Goal: Task Accomplishment & Management: Complete application form

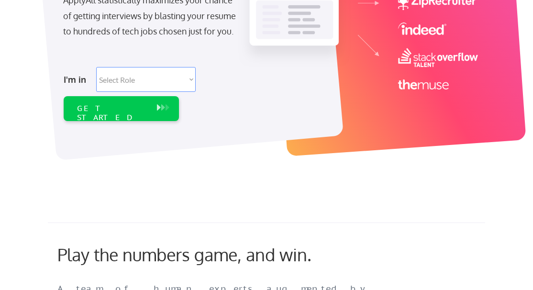
scroll to position [204, 0]
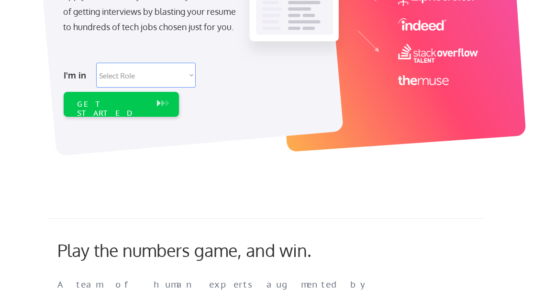
click at [138, 78] on select "Select Role Software Engineering Product Management Customer Success Sales UI/U…" at bounding box center [145, 75] width 99 height 25
select select ""data_science___analytics""
click at [96, 63] on select "Select Role Software Engineering Product Management Customer Success Sales UI/U…" at bounding box center [145, 75] width 99 height 25
select select ""data_science___analytics""
click at [141, 110] on div "GET STARTED" at bounding box center [112, 104] width 80 height 25
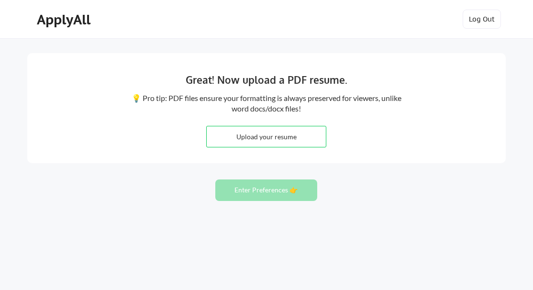
click at [276, 137] on input "file" at bounding box center [266, 136] width 119 height 21
type input "C:\fakepath\CV_Saroj Nayak_16 YoE_Amazon_IIM_2025_Analytics & AI.pdf"
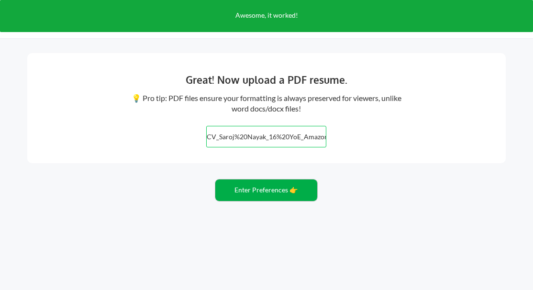
click at [287, 190] on button "Enter Preferences 👉" at bounding box center [266, 190] width 102 height 22
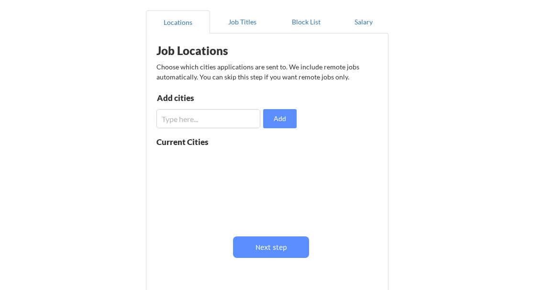
scroll to position [89, 0]
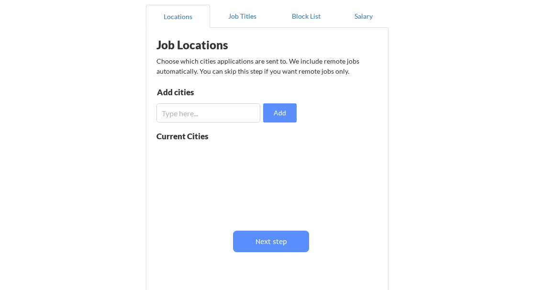
click at [215, 116] on input "input" at bounding box center [208, 112] width 104 height 19
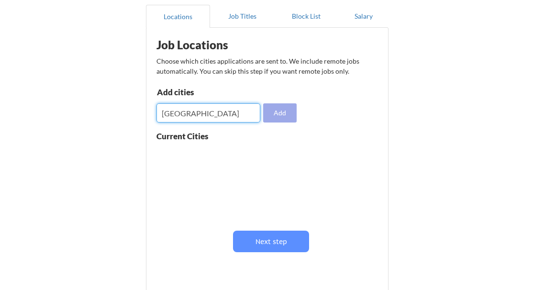
type input "[GEOGRAPHIC_DATA]"
click at [285, 109] on button "Add" at bounding box center [279, 112] width 33 height 19
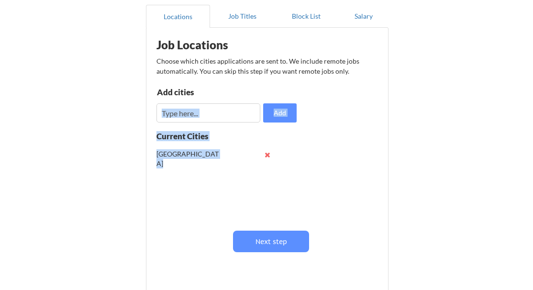
drag, startPoint x: 182, startPoint y: 128, endPoint x: 185, endPoint y: 121, distance: 7.7
click at [185, 121] on div "Job Locations Choose which cities applications are sent to. We include remote j…" at bounding box center [269, 156] width 236 height 247
click at [185, 121] on input "input" at bounding box center [208, 112] width 104 height 19
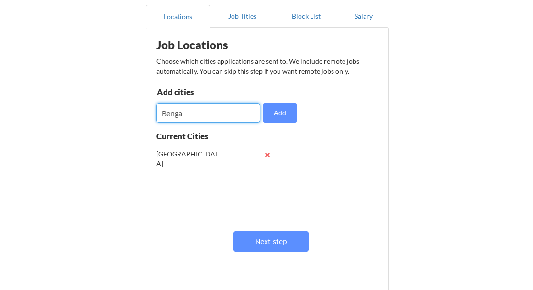
click at [264, 156] on button at bounding box center [266, 154] width 7 height 7
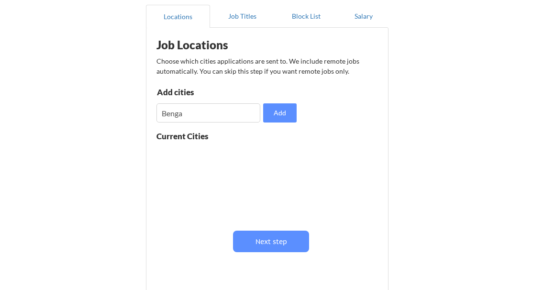
click at [207, 118] on input "input" at bounding box center [208, 112] width 104 height 19
type input "B"
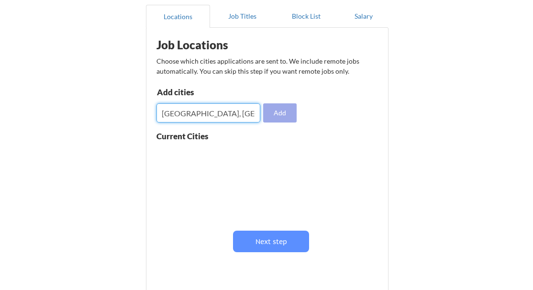
type input "[GEOGRAPHIC_DATA], [GEOGRAPHIC_DATA]"
click at [287, 115] on button "Add" at bounding box center [279, 112] width 33 height 19
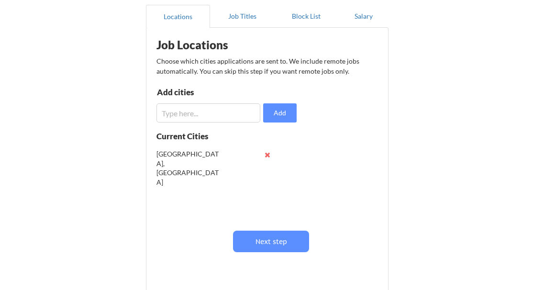
click at [232, 112] on input "input" at bounding box center [208, 112] width 104 height 19
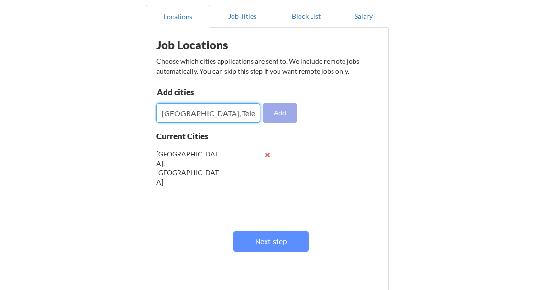
type input "[GEOGRAPHIC_DATA], Telengana"
click at [282, 110] on button "Add" at bounding box center [279, 112] width 33 height 19
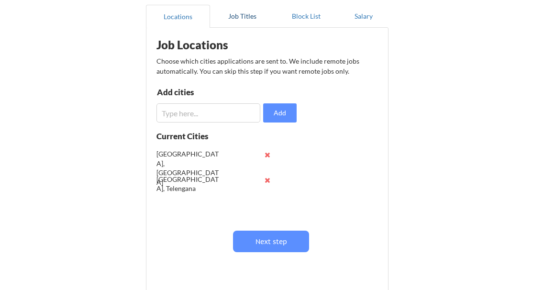
click at [246, 23] on button "Job Titles" at bounding box center [242, 16] width 64 height 23
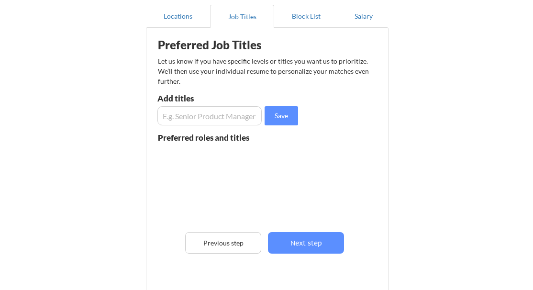
click at [206, 120] on input "input" at bounding box center [209, 115] width 104 height 19
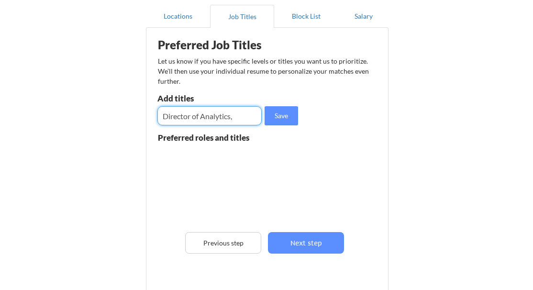
click at [208, 117] on input "input" at bounding box center [209, 115] width 104 height 19
click at [241, 118] on input "input" at bounding box center [209, 115] width 104 height 19
type input "Director of Analytics"
click at [282, 110] on button "Save" at bounding box center [280, 115] width 33 height 19
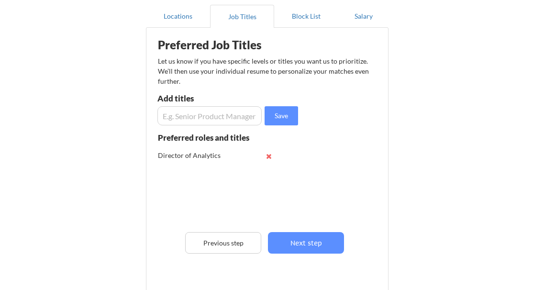
click at [182, 116] on input "input" at bounding box center [209, 115] width 104 height 19
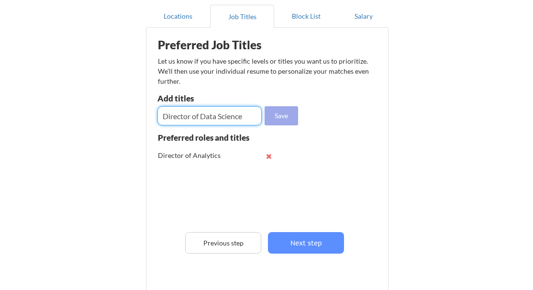
type input "Director of Data Science"
click at [274, 115] on button "Save" at bounding box center [280, 115] width 33 height 19
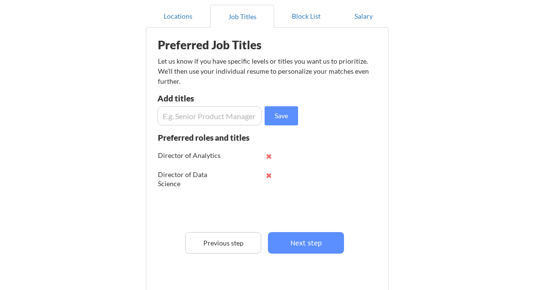
click at [208, 111] on input "input" at bounding box center [209, 115] width 104 height 19
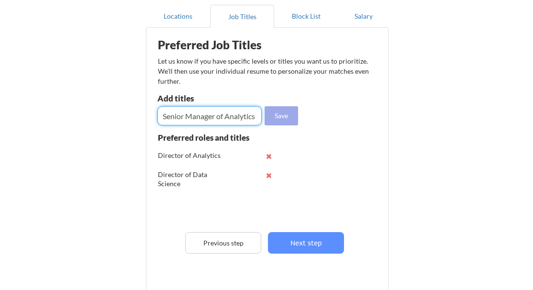
type input "Senior Manager of Analytics"
click at [285, 115] on button "Save" at bounding box center [280, 115] width 33 height 19
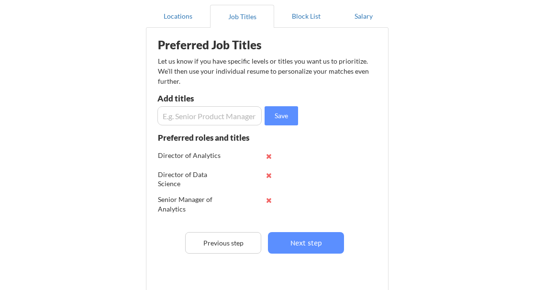
click at [230, 117] on input "input" at bounding box center [209, 115] width 104 height 19
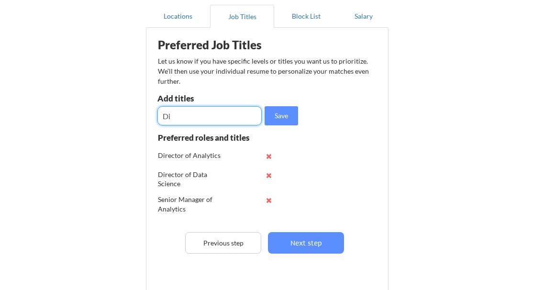
type input "D"
type input "Senior Manager of Data Science"
click at [279, 119] on button "Save" at bounding box center [280, 115] width 33 height 19
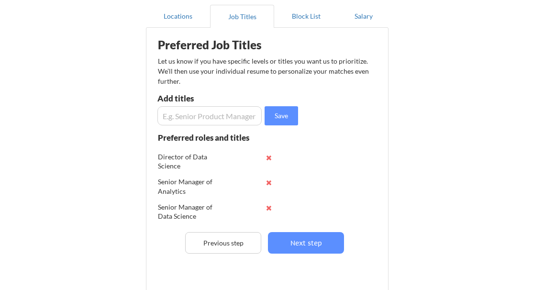
scroll to position [19, 0]
click at [183, 120] on input "input" at bounding box center [209, 115] width 104 height 19
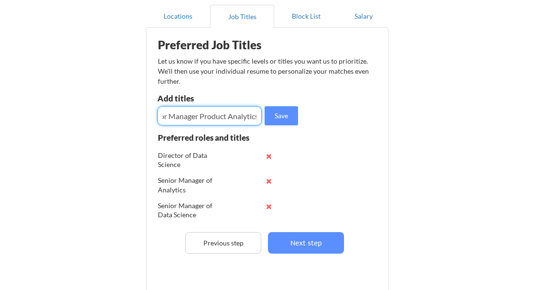
scroll to position [0, 20]
type input "Senior Manager Product Analytics"
click at [279, 121] on button "Save" at bounding box center [280, 115] width 33 height 19
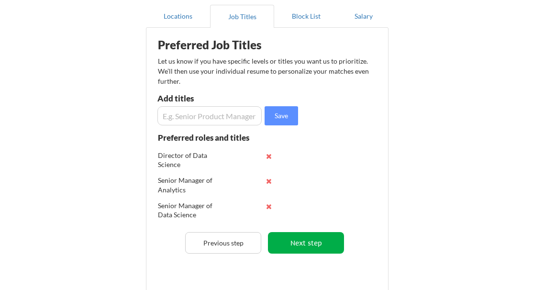
click at [307, 244] on button "Next step" at bounding box center [306, 243] width 76 height 22
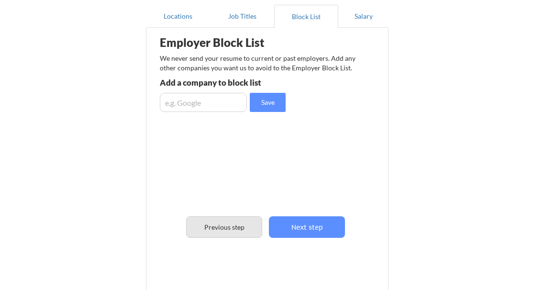
click at [235, 226] on button "Previous step" at bounding box center [224, 227] width 76 height 22
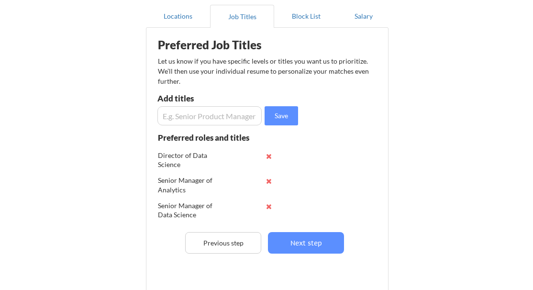
click at [201, 121] on input "input" at bounding box center [209, 115] width 104 height 19
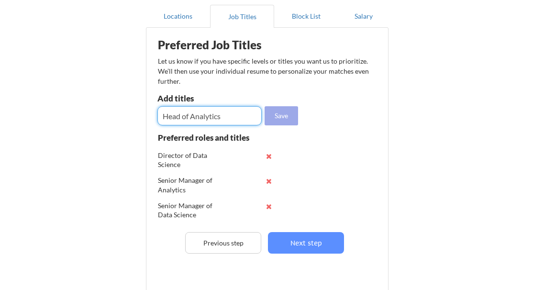
type input "Head of Analytics"
click at [285, 111] on button "Save" at bounding box center [280, 115] width 33 height 19
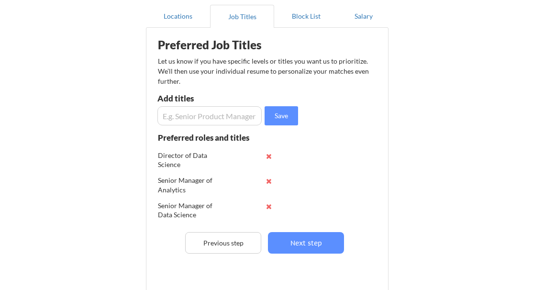
click at [235, 117] on input "input" at bounding box center [209, 115] width 104 height 19
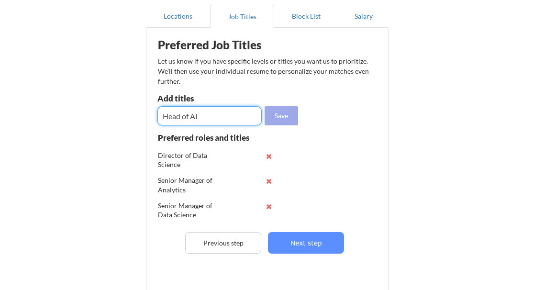
type input "Head of AI"
click at [280, 124] on button "Save" at bounding box center [280, 115] width 33 height 19
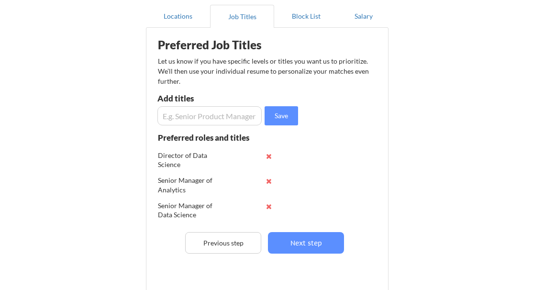
click at [199, 118] on input "input" at bounding box center [209, 115] width 104 height 19
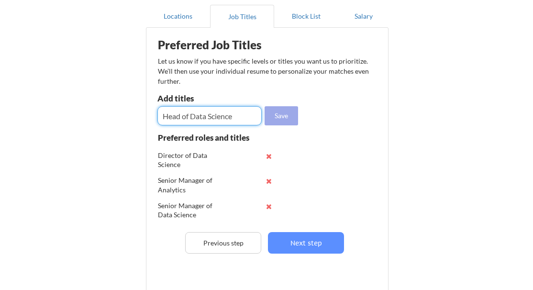
type input "Head of Data Science"
click at [284, 117] on button "Save" at bounding box center [280, 115] width 33 height 19
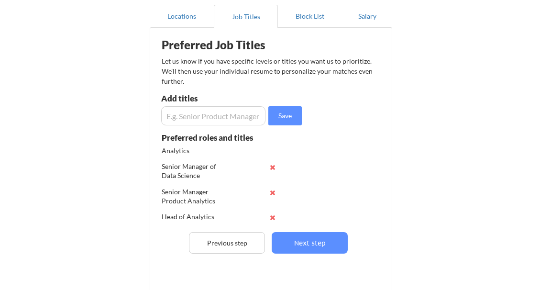
scroll to position [64, 0]
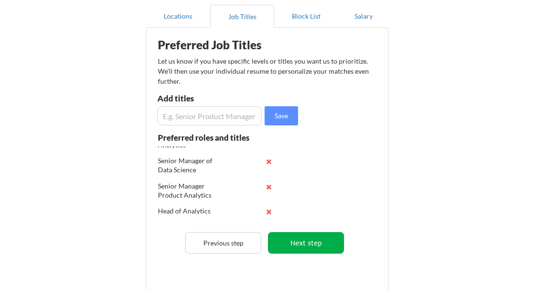
click at [293, 238] on button "Next step" at bounding box center [306, 243] width 76 height 22
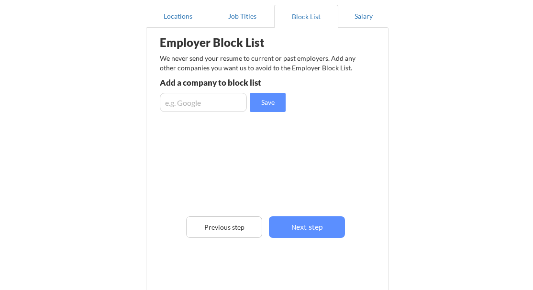
click at [227, 103] on input "input" at bounding box center [203, 102] width 87 height 19
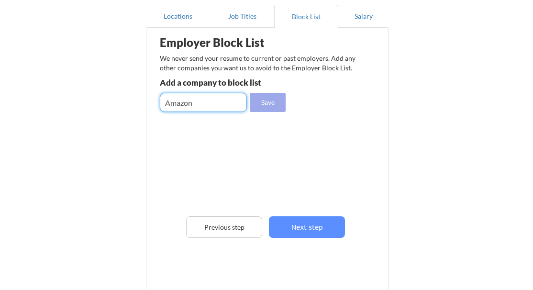
type input "Amazon"
click at [270, 104] on button "Save" at bounding box center [268, 102] width 36 height 19
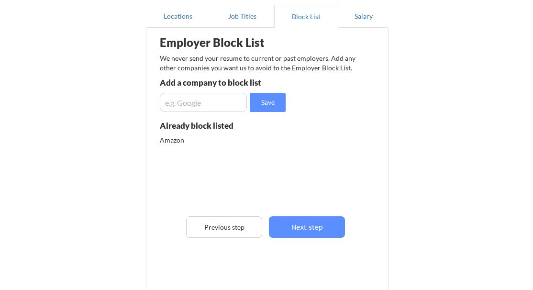
click at [197, 102] on input "input" at bounding box center [203, 102] width 87 height 19
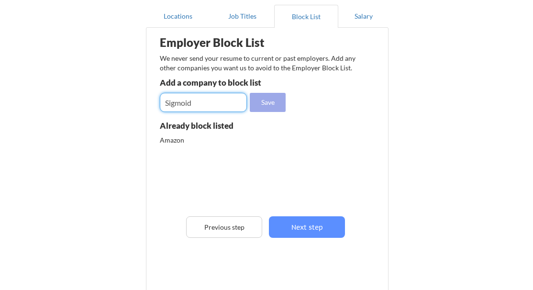
type input "Sigmoid"
click at [256, 99] on button "Save" at bounding box center [268, 102] width 36 height 19
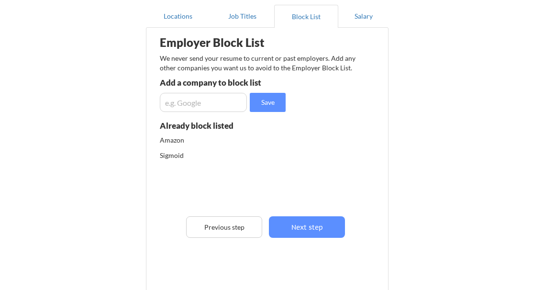
click at [210, 110] on input "input" at bounding box center [203, 102] width 87 height 19
type input "T"
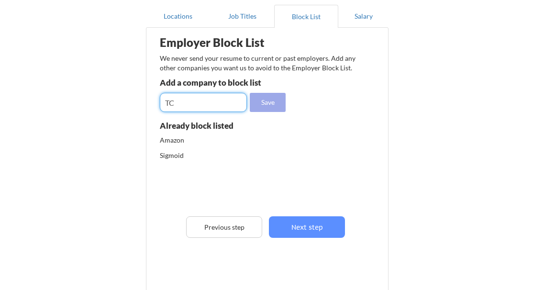
type input "T"
type input "Mu Sigma"
click at [264, 98] on button "Save" at bounding box center [268, 102] width 36 height 19
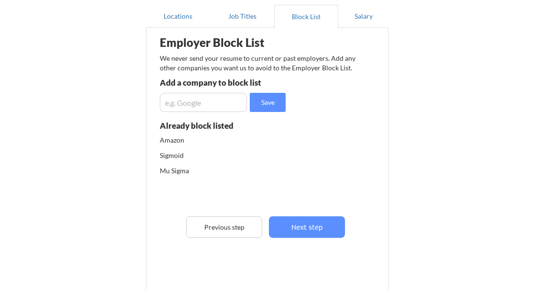
click at [222, 99] on input "input" at bounding box center [203, 102] width 87 height 19
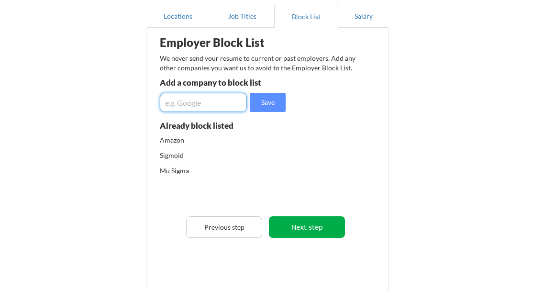
click at [308, 228] on button "Next step" at bounding box center [307, 227] width 76 height 22
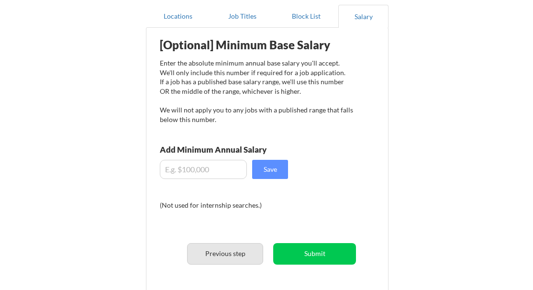
click at [222, 253] on button "Previous step" at bounding box center [225, 254] width 76 height 22
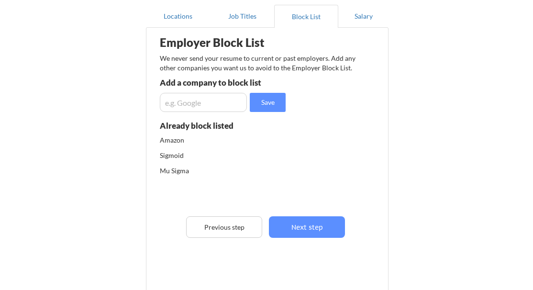
click at [217, 139] on div "Amazon" at bounding box center [210, 140] width 101 height 10
click at [216, 139] on div "Amazon" at bounding box center [210, 140] width 101 height 10
click at [362, 20] on button "Salary" at bounding box center [363, 16] width 50 height 23
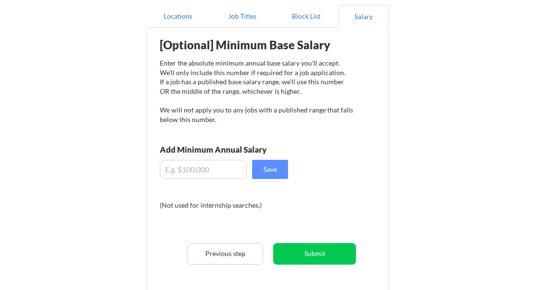
click at [213, 169] on input "input" at bounding box center [203, 169] width 87 height 19
click at [309, 219] on div "[Optional] Minimum Base Salary Enter the absolute minimum annual base salary yo…" at bounding box center [269, 170] width 236 height 274
click at [307, 249] on button "Submit" at bounding box center [314, 254] width 83 height 22
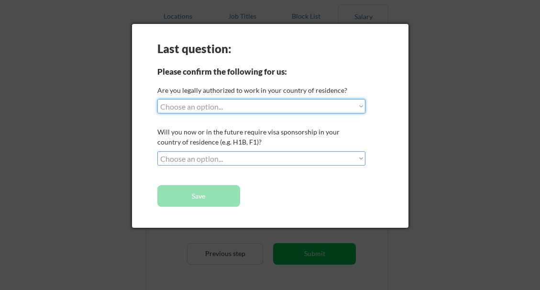
click at [239, 112] on select "Choose an option... Yes, I am a [DEMOGRAPHIC_DATA] Citizen Yes, I am a [DEMOGRA…" at bounding box center [261, 106] width 208 height 14
click at [240, 110] on select "Choose an option... Yes, I am a [DEMOGRAPHIC_DATA] Citizen Yes, I am a [DEMOGRA…" at bounding box center [261, 106] width 208 height 14
select select ""no__i_am_not__yet__authorized""
click at [157, 99] on select "Choose an option... Yes, I am a [DEMOGRAPHIC_DATA] Citizen Yes, I am a [DEMOGRA…" at bounding box center [261, 106] width 208 height 14
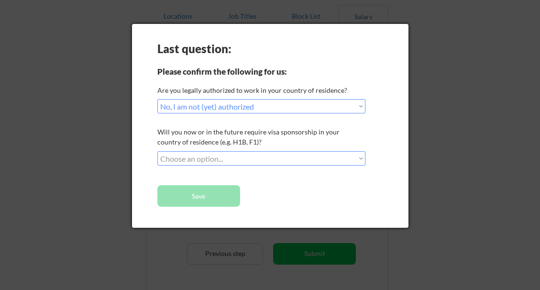
click at [247, 157] on select "Choose an option... No, I will not need sponsorship Yes, I will need sponsorship" at bounding box center [261, 158] width 208 height 14
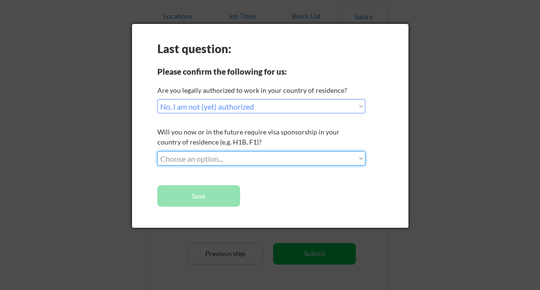
select select ""yes__i_will_need_sponsorship""
click at [157, 151] on select "Choose an option... No, I will not need sponsorship Yes, I will need sponsorship" at bounding box center [261, 158] width 208 height 14
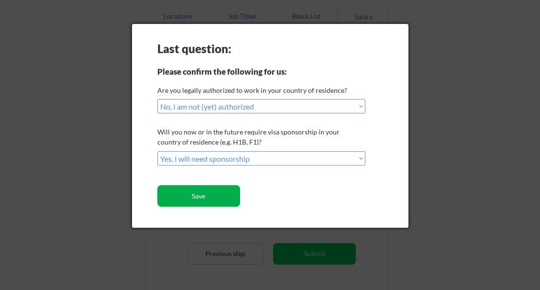
click at [224, 194] on button "Save" at bounding box center [198, 196] width 83 height 22
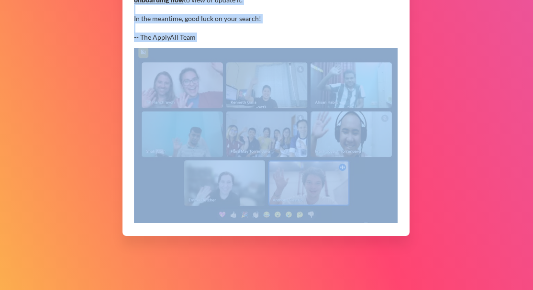
scroll to position [331, 0]
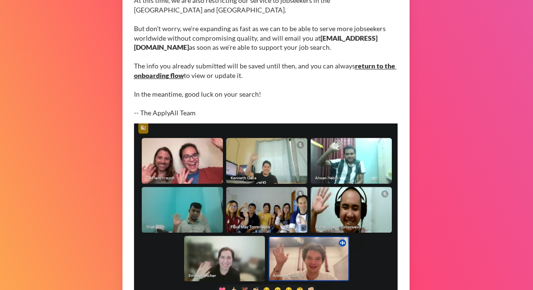
scroll to position [256, 0]
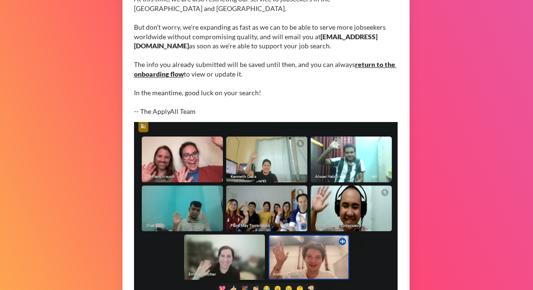
click at [525, 168] on div "Thanks for signing up for ApplyAll 🙌 You are now on the ApplyAll 2.0 waitlist, …" at bounding box center [266, 73] width 533 height 583
